Goal: Navigation & Orientation: Find specific page/section

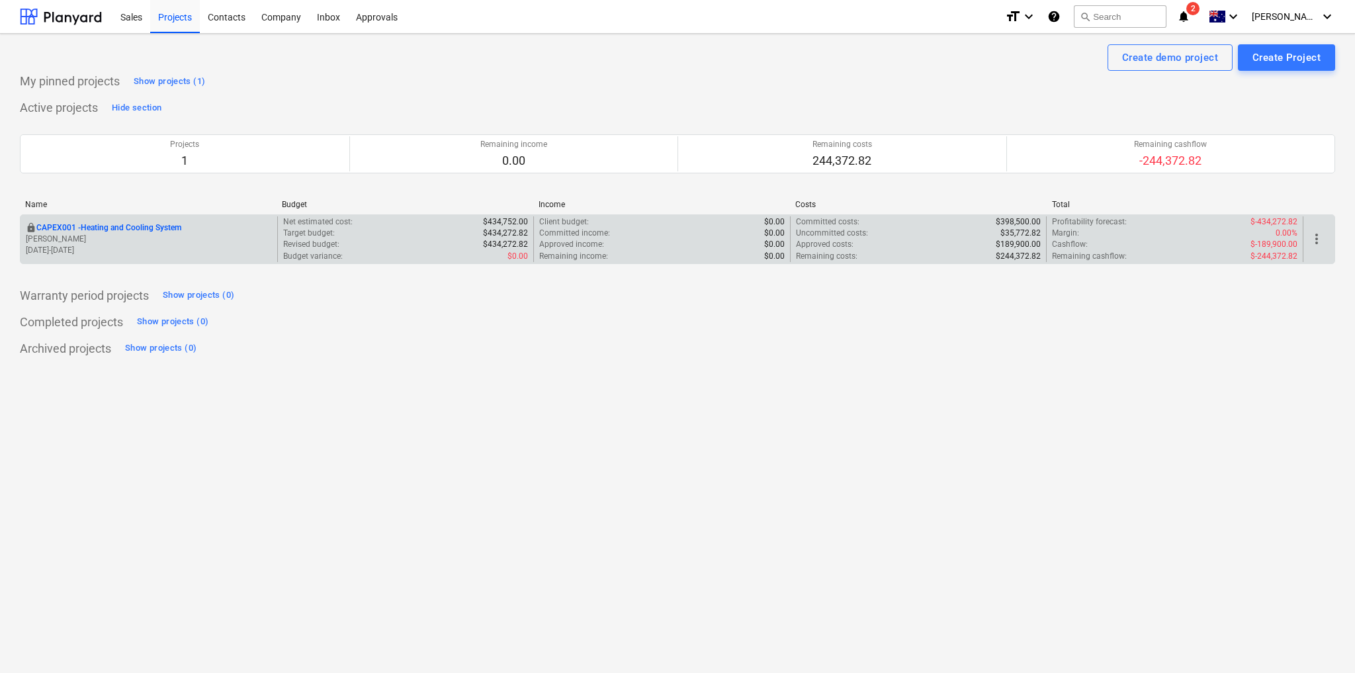
click at [140, 226] on p "CAPEX001 - Heating and Cooling System" at bounding box center [108, 227] width 145 height 11
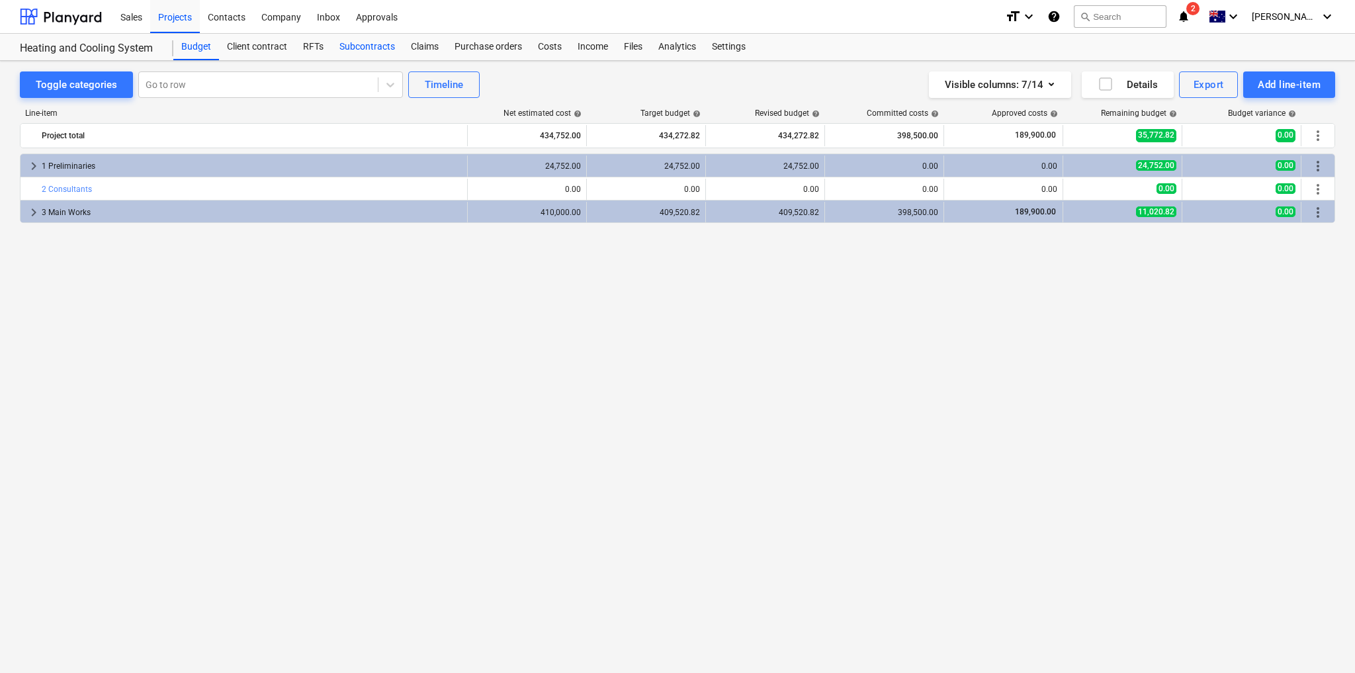
click at [361, 48] on div "Subcontracts" at bounding box center [366, 47] width 71 height 26
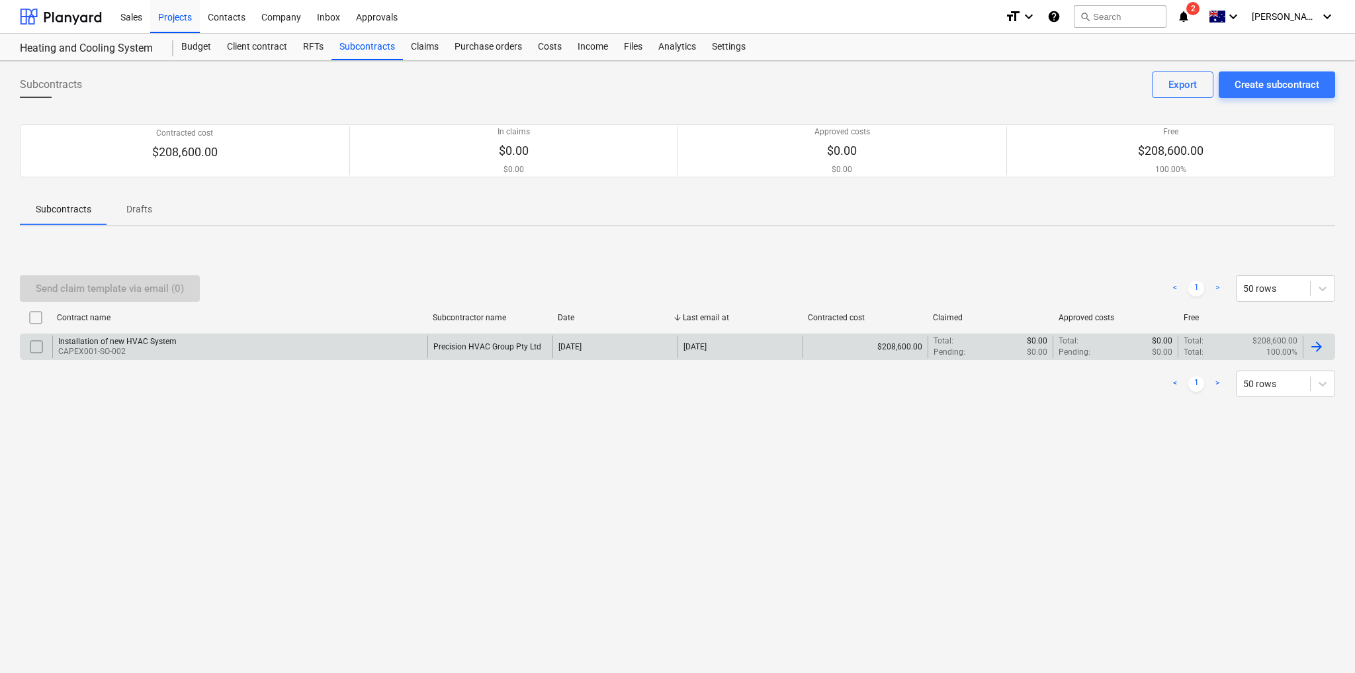
click at [1324, 344] on div at bounding box center [1317, 347] width 16 height 16
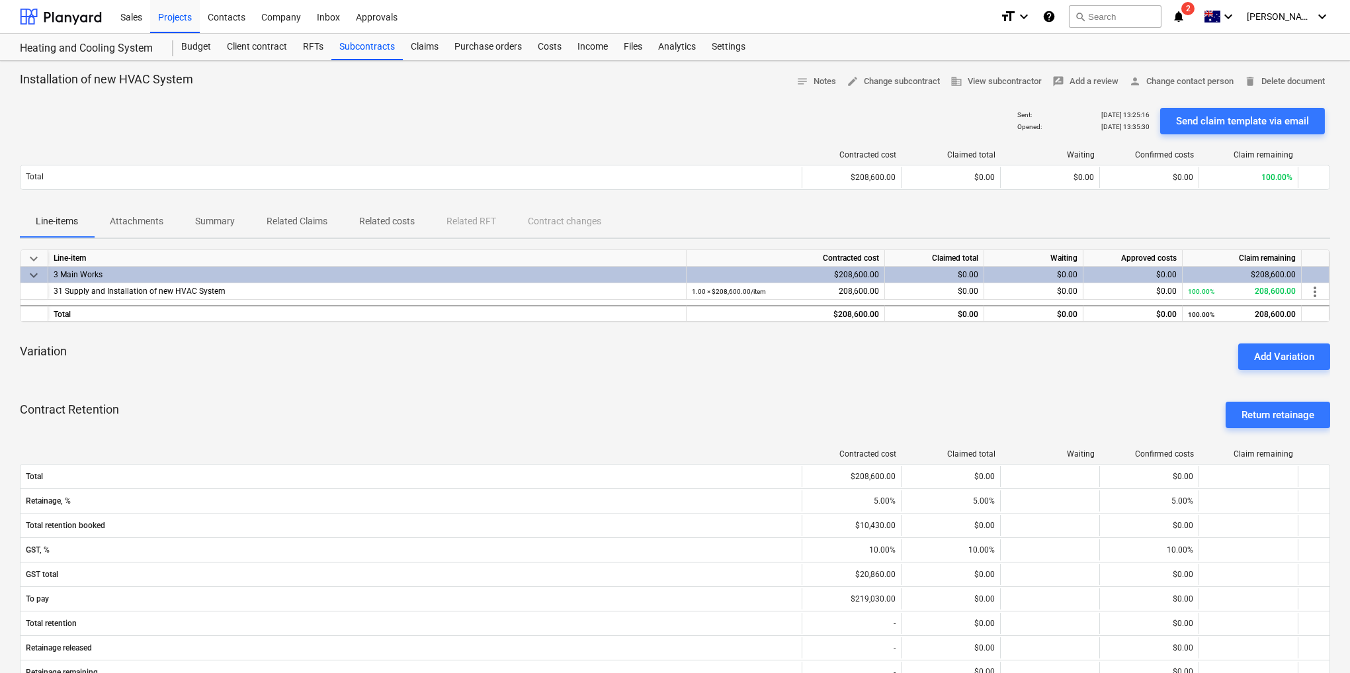
click at [151, 218] on p "Attachments" at bounding box center [137, 221] width 54 height 14
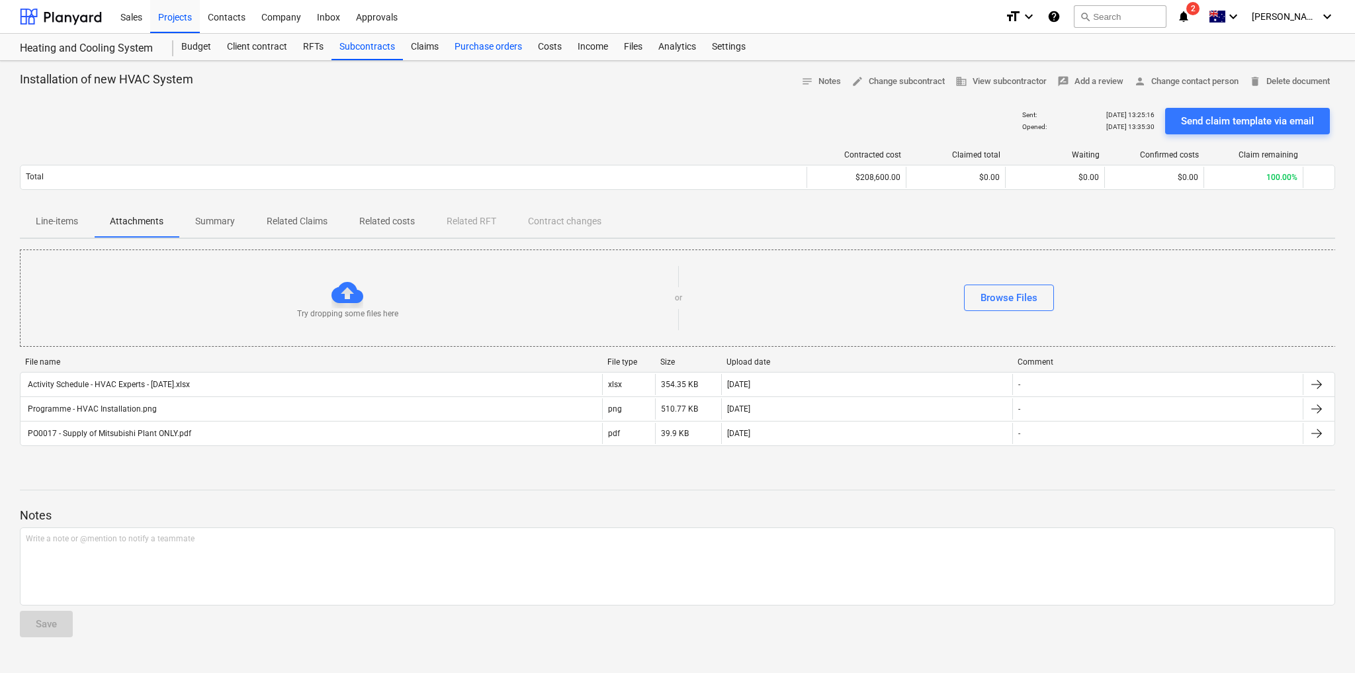
click at [457, 46] on div "Purchase orders" at bounding box center [488, 47] width 83 height 26
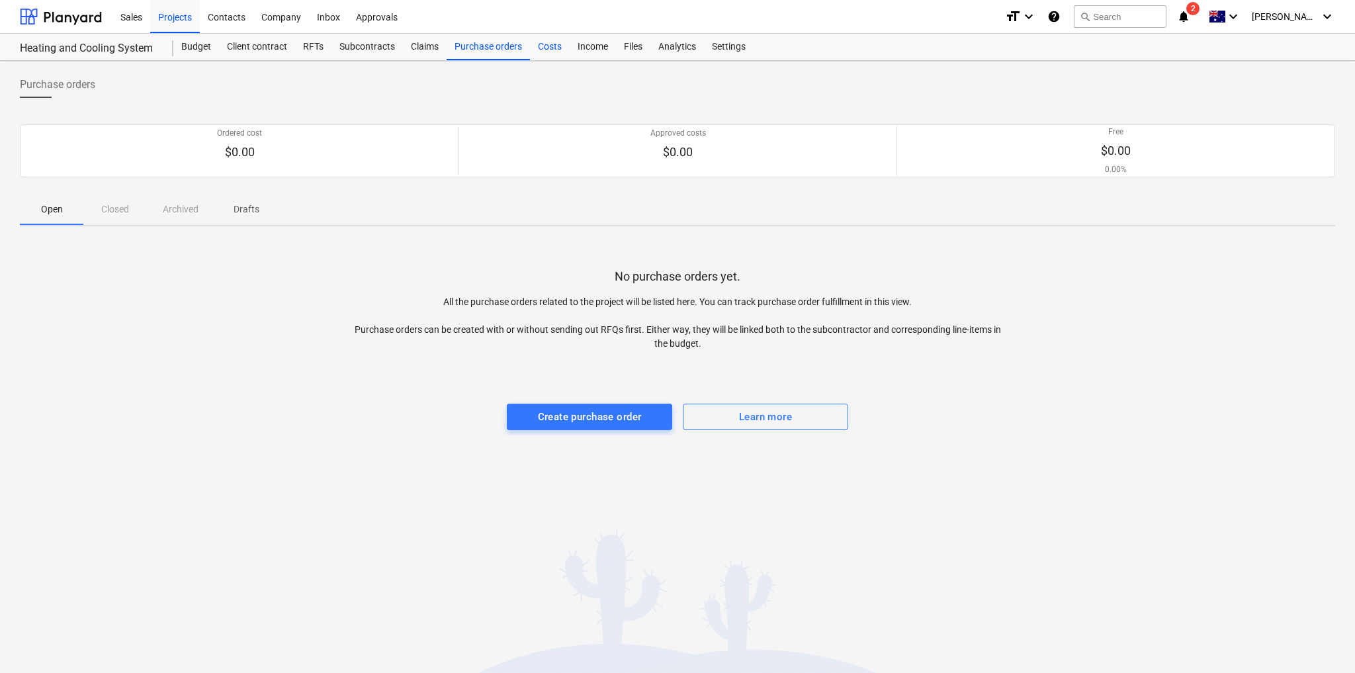
click at [556, 45] on div "Costs" at bounding box center [550, 47] width 40 height 26
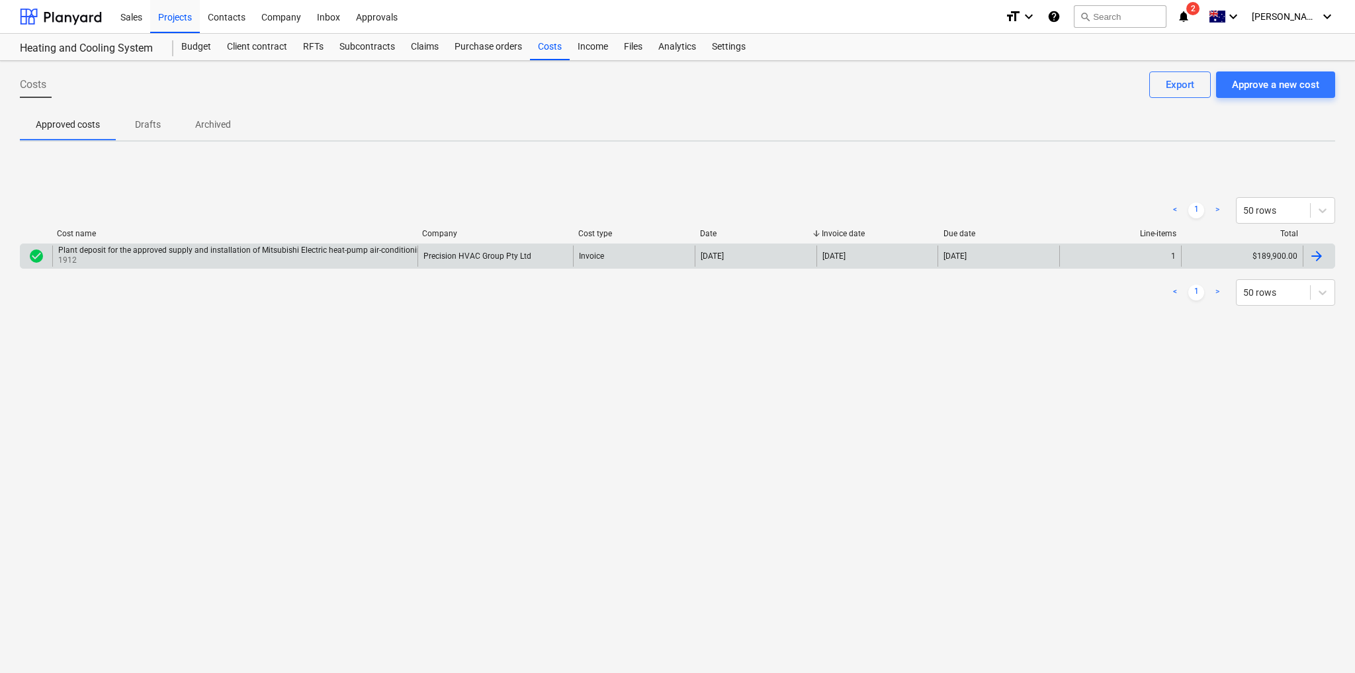
click at [1316, 254] on div at bounding box center [1317, 256] width 16 height 16
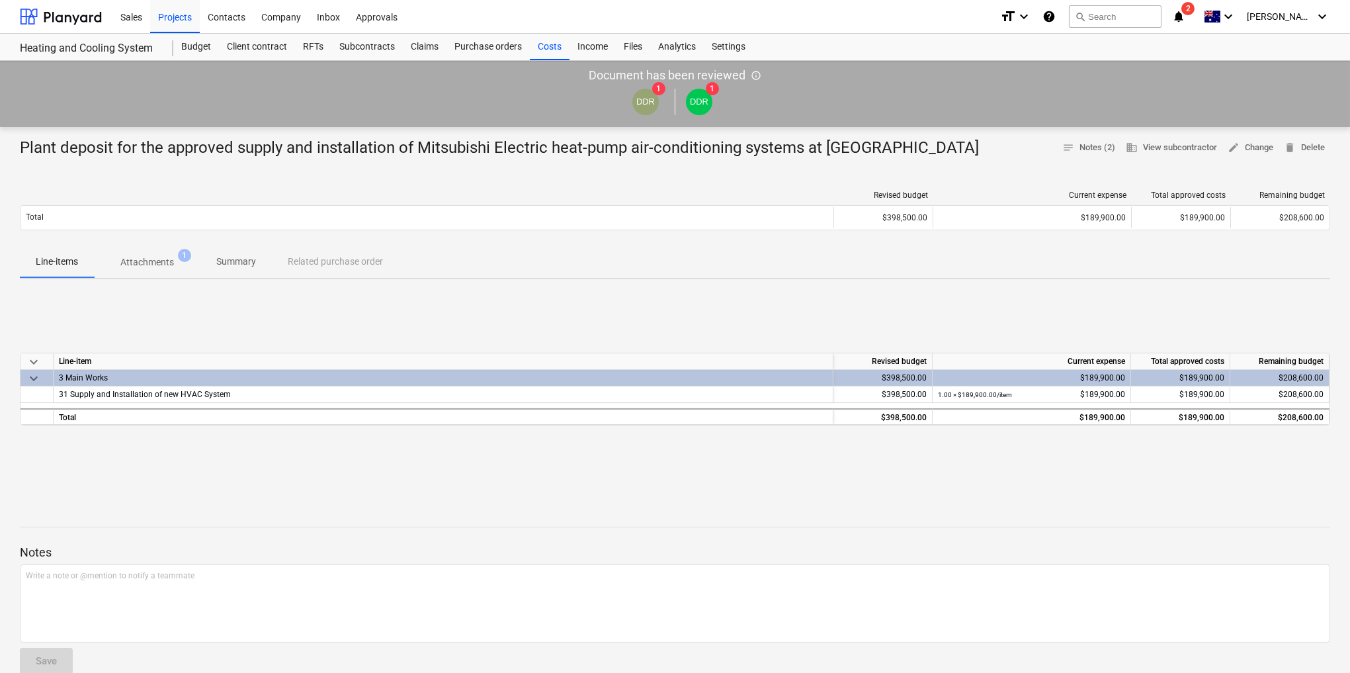
click at [157, 258] on p "Attachments" at bounding box center [147, 262] width 54 height 14
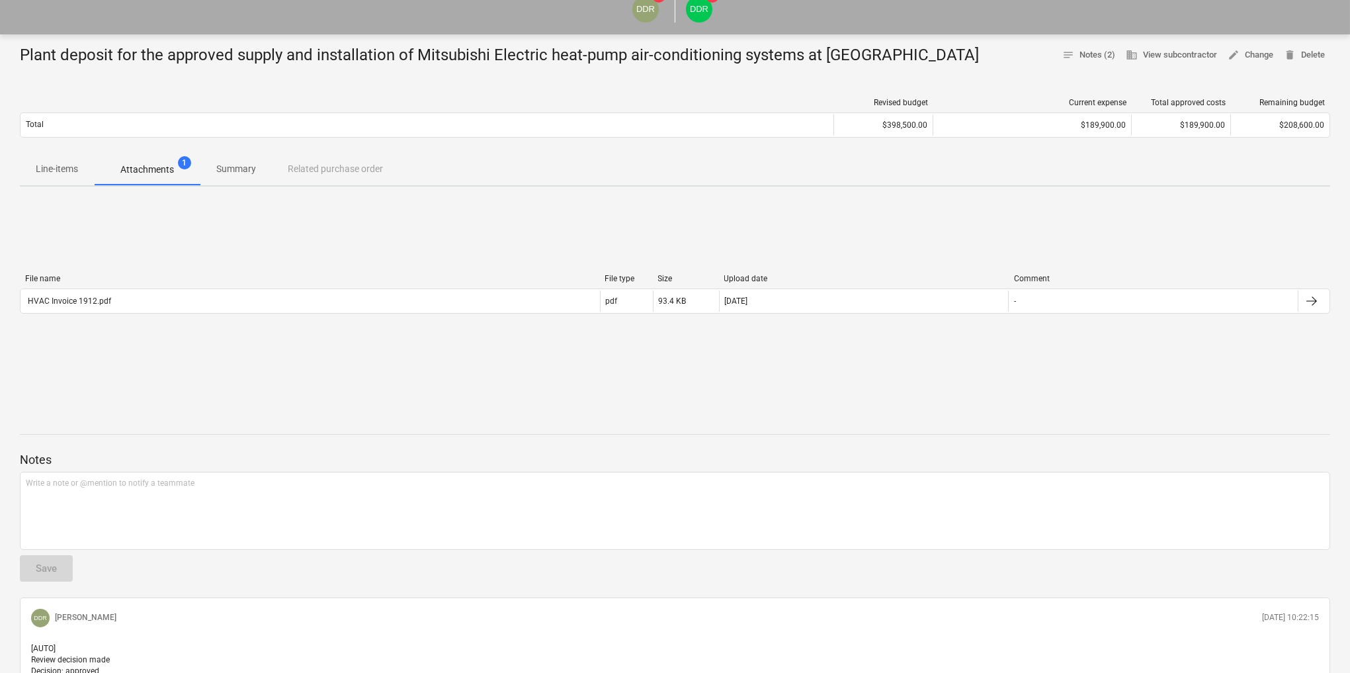
scroll to position [26, 0]
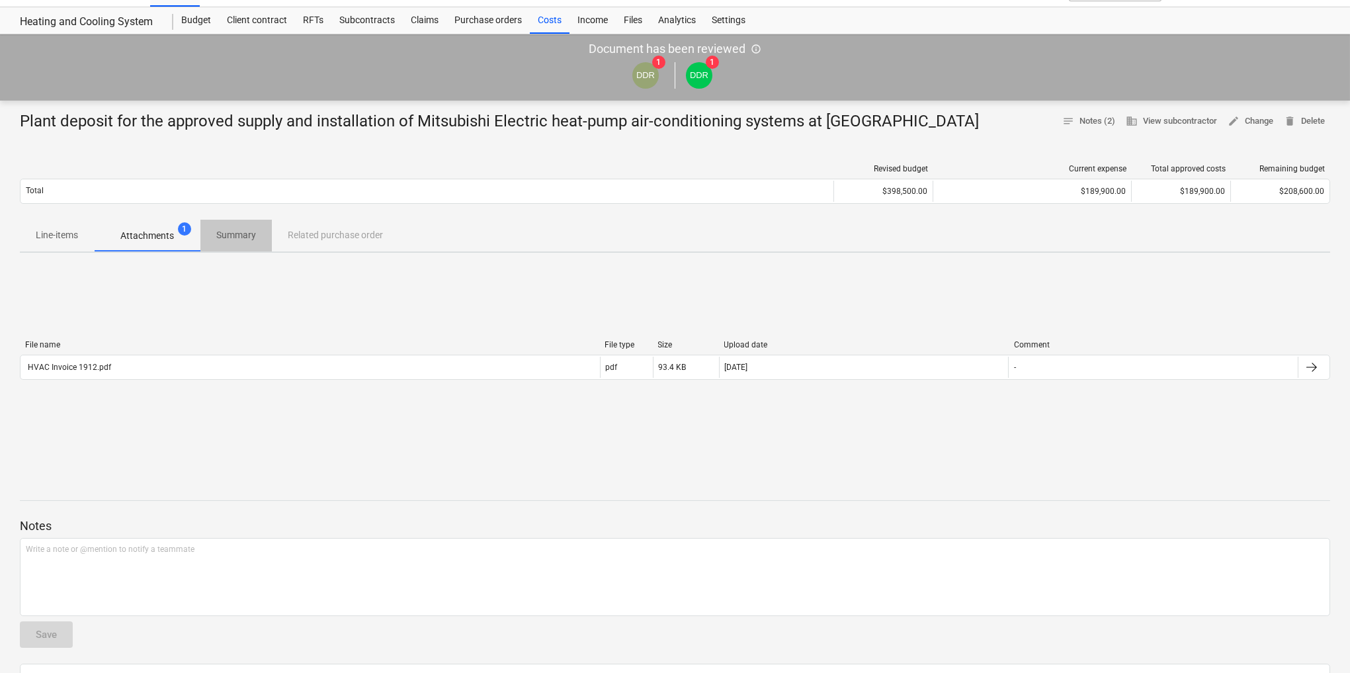
click at [232, 234] on p "Summary" at bounding box center [236, 235] width 40 height 14
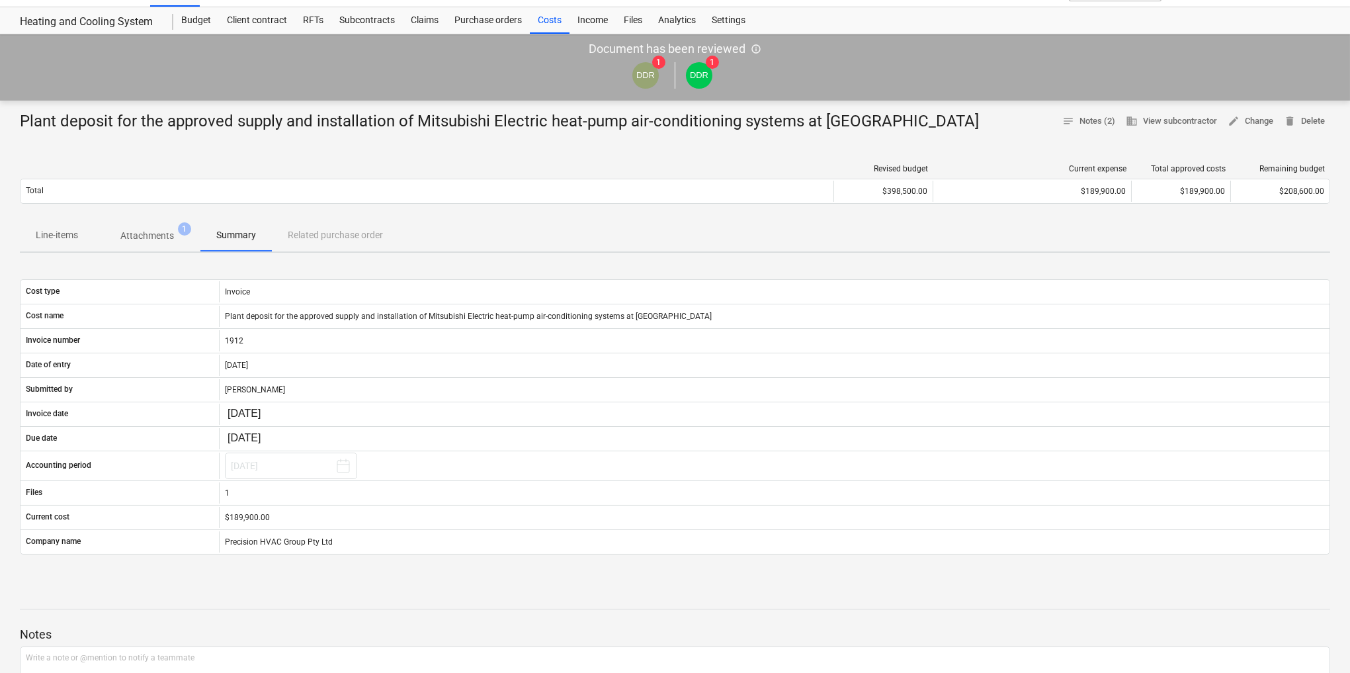
click at [151, 229] on p "Attachments" at bounding box center [147, 236] width 54 height 14
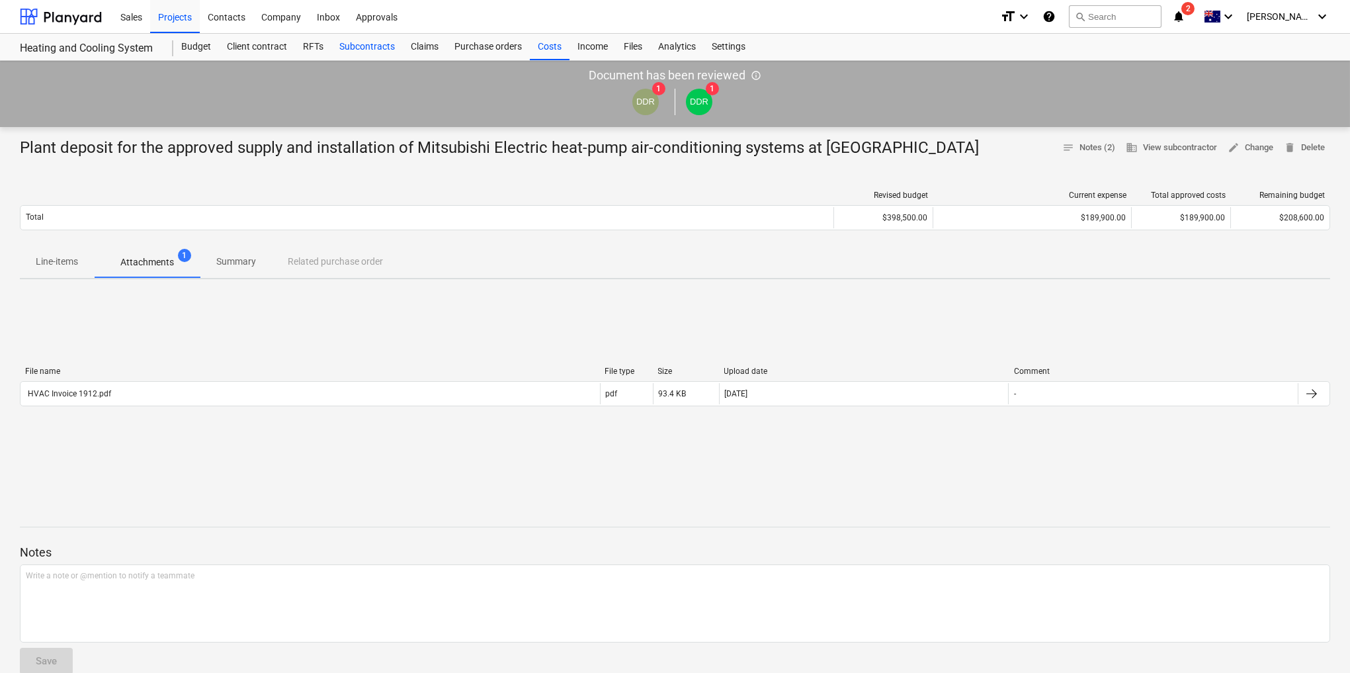
click at [376, 46] on div "Subcontracts" at bounding box center [366, 47] width 71 height 26
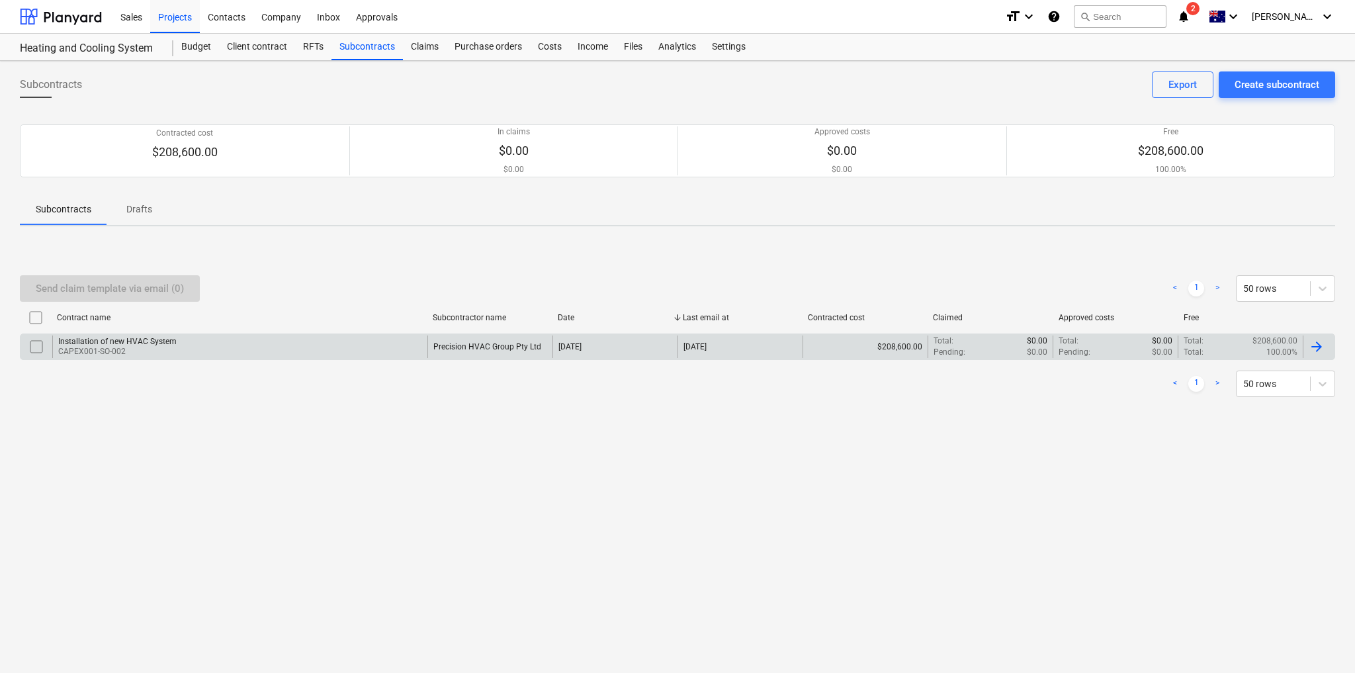
click at [68, 346] on p "CAPEX001-SO-002" at bounding box center [117, 351] width 118 height 11
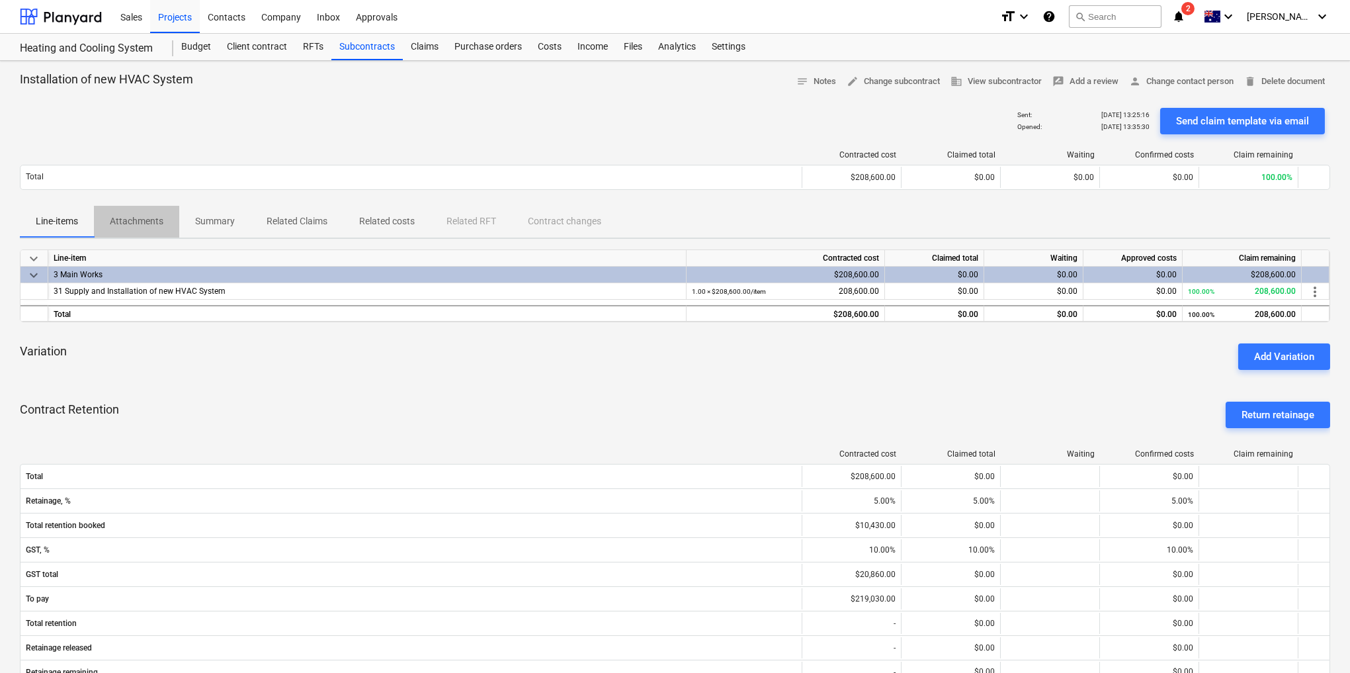
click at [135, 219] on p "Attachments" at bounding box center [137, 221] width 54 height 14
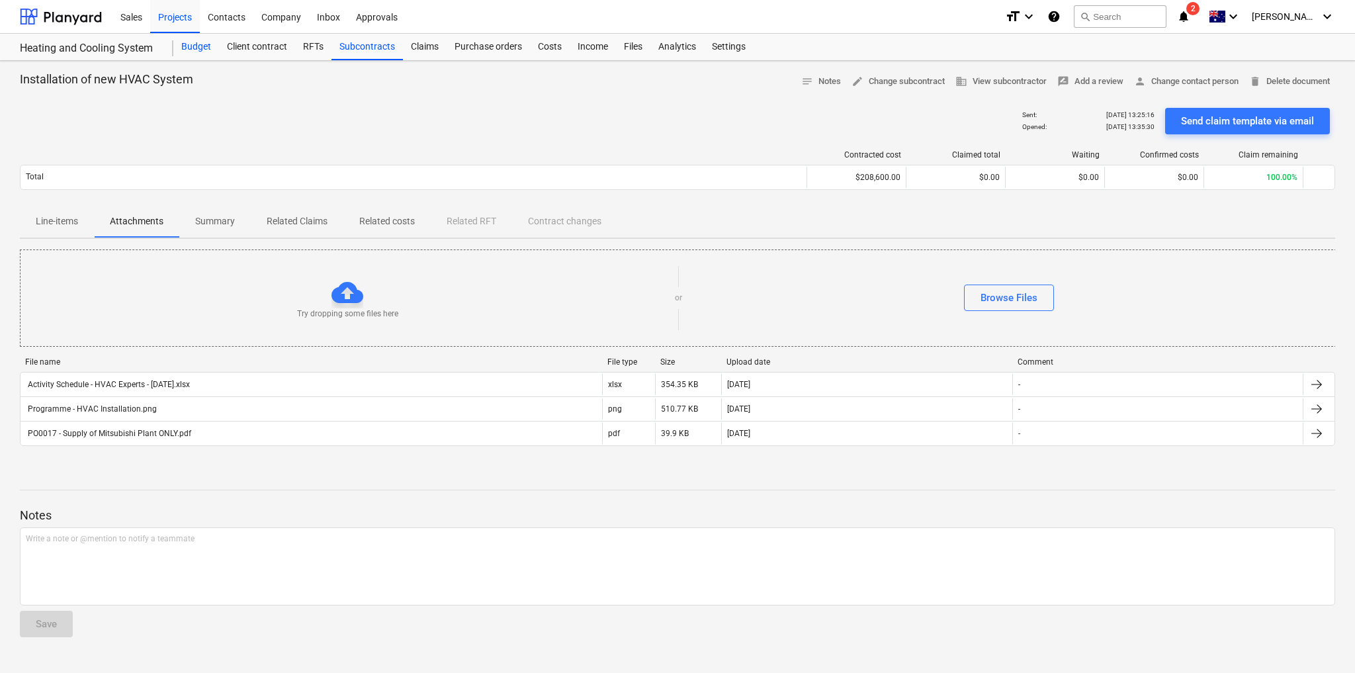
click at [205, 46] on div "Budget" at bounding box center [196, 47] width 46 height 26
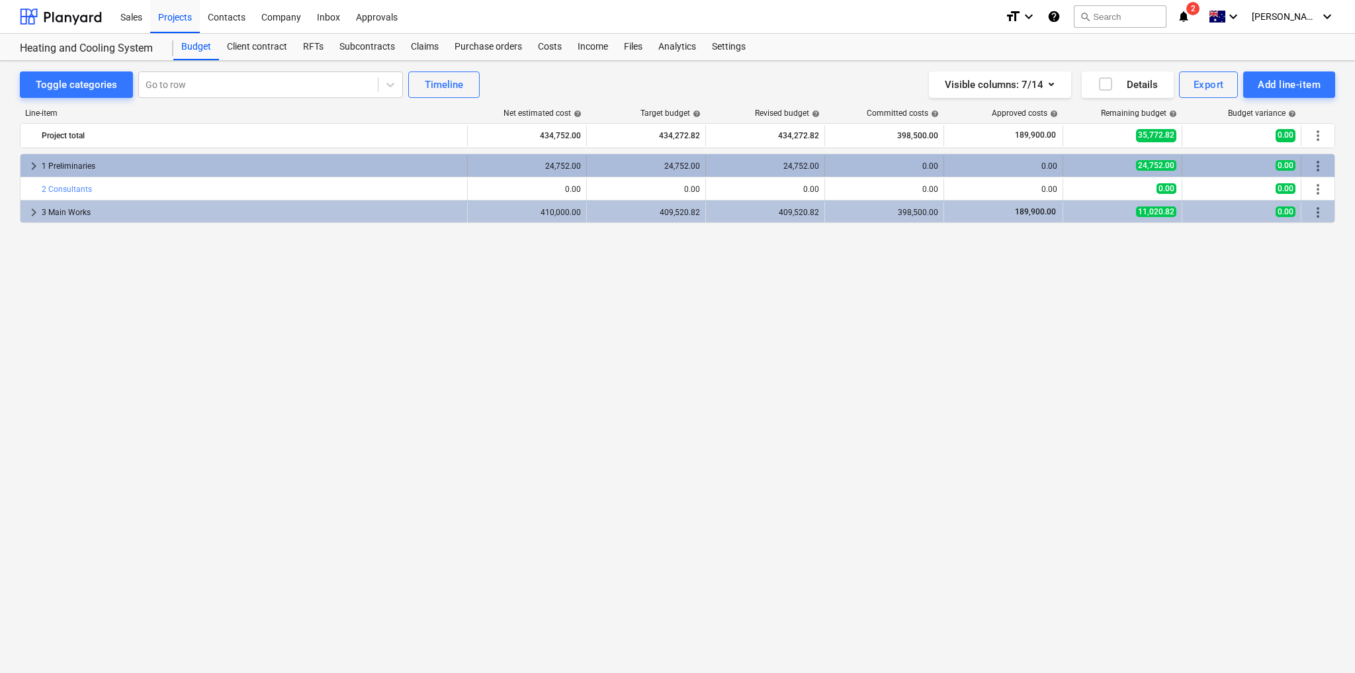
click at [30, 165] on span "keyboard_arrow_right" at bounding box center [34, 166] width 16 height 16
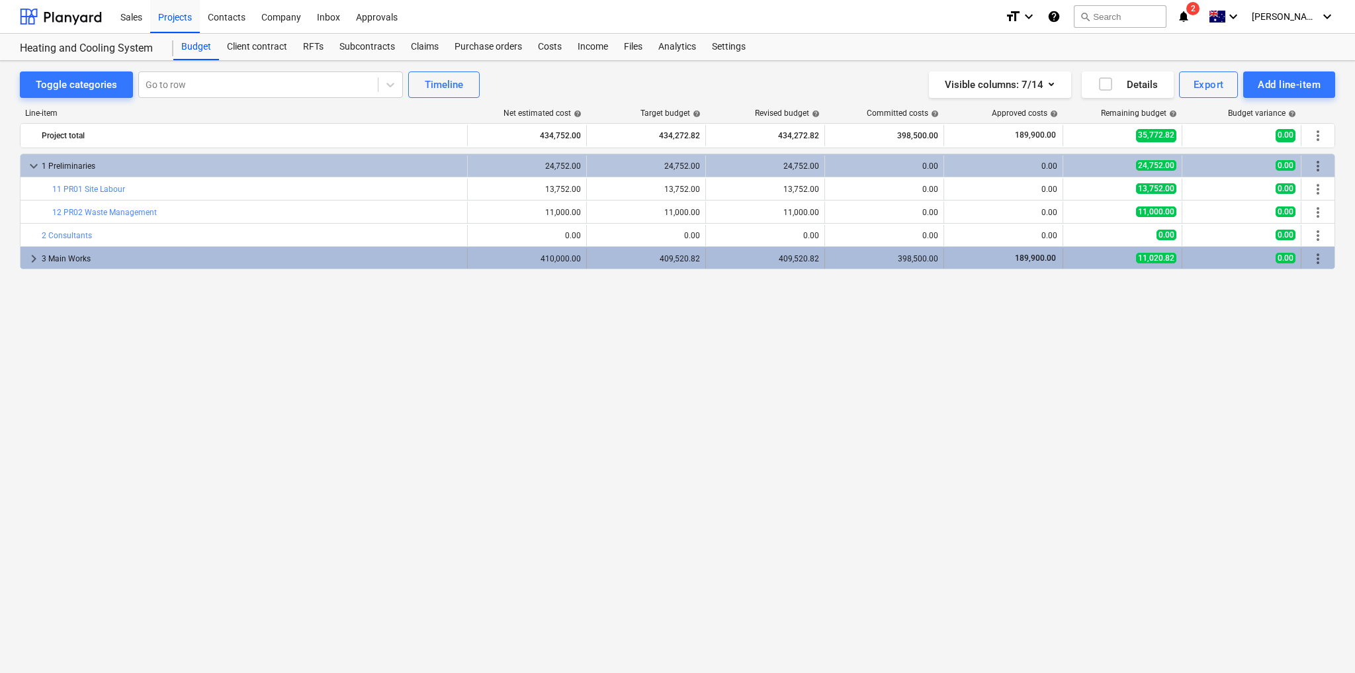
click at [30, 255] on span "keyboard_arrow_right" at bounding box center [34, 259] width 16 height 16
